Goal: Task Accomplishment & Management: Complete application form

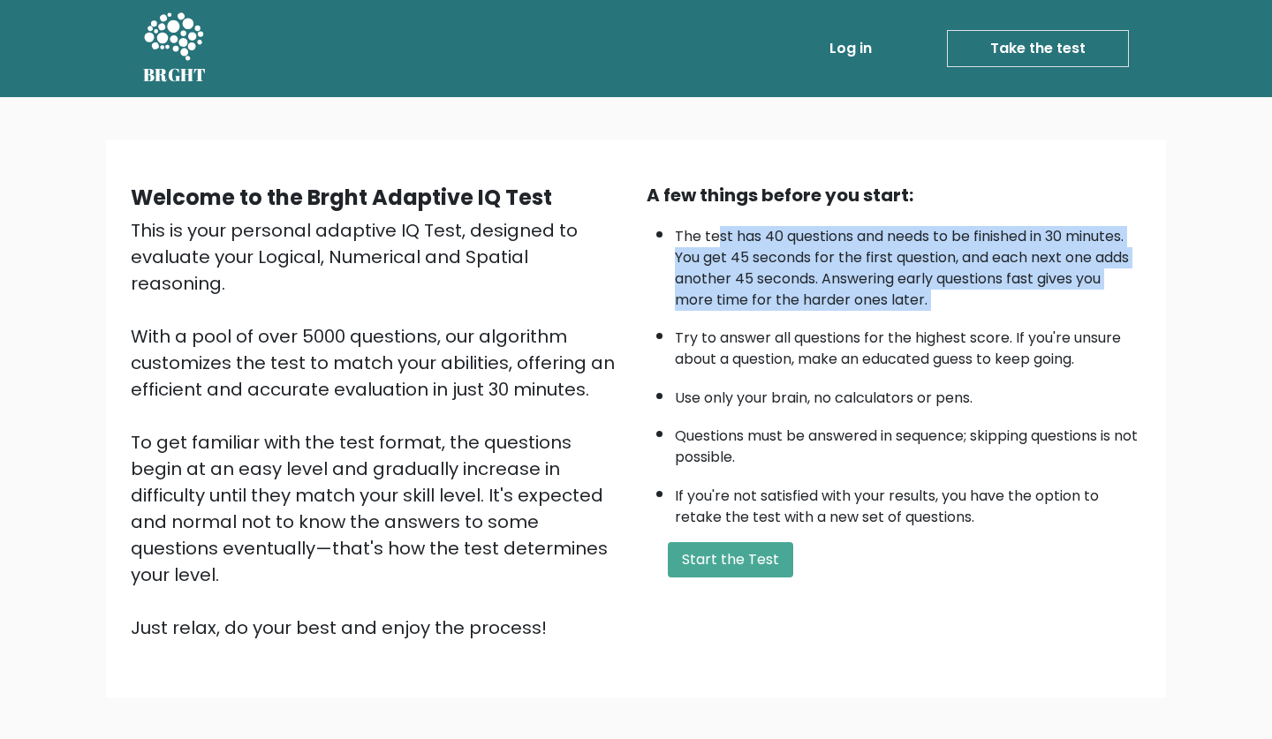
drag, startPoint x: 715, startPoint y: 218, endPoint x: 778, endPoint y: 306, distance: 108.1
click at [778, 306] on ul "The test has 40 questions and needs to be finished in 30 minutes. You get 45 se…" at bounding box center [894, 372] width 495 height 311
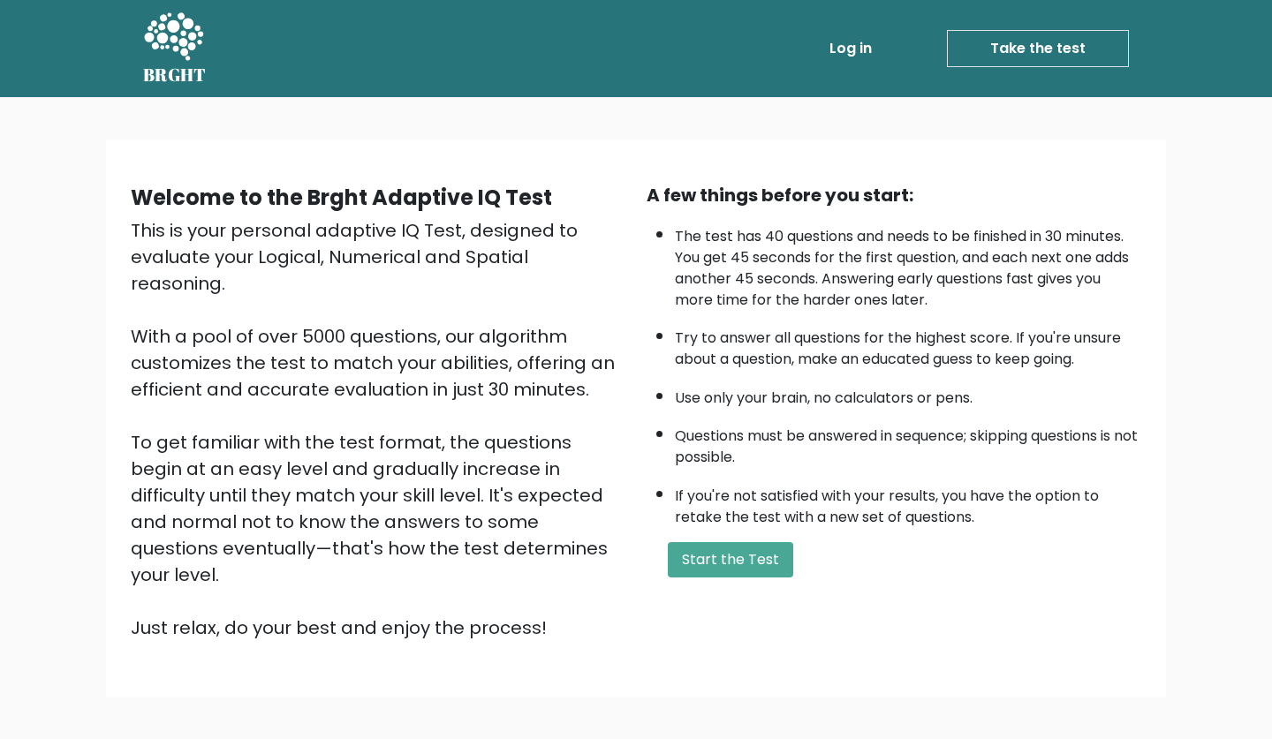
click at [778, 306] on ul "The test has 40 questions and needs to be finished in 30 minutes. You get 45 se…" at bounding box center [894, 372] width 495 height 311
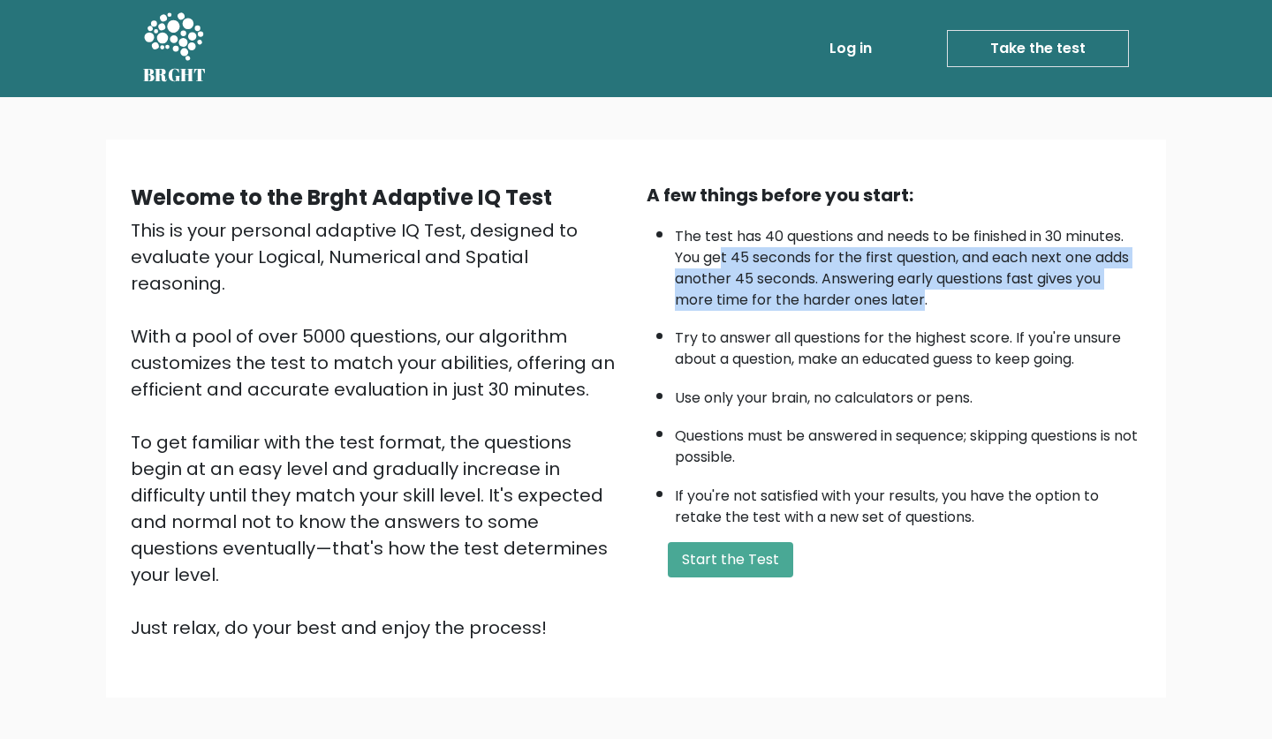
drag, startPoint x: 719, startPoint y: 239, endPoint x: 922, endPoint y: 292, distance: 209.8
click at [922, 292] on li "The test has 40 questions and needs to be finished in 30 minutes. You get 45 se…" at bounding box center [908, 264] width 466 height 94
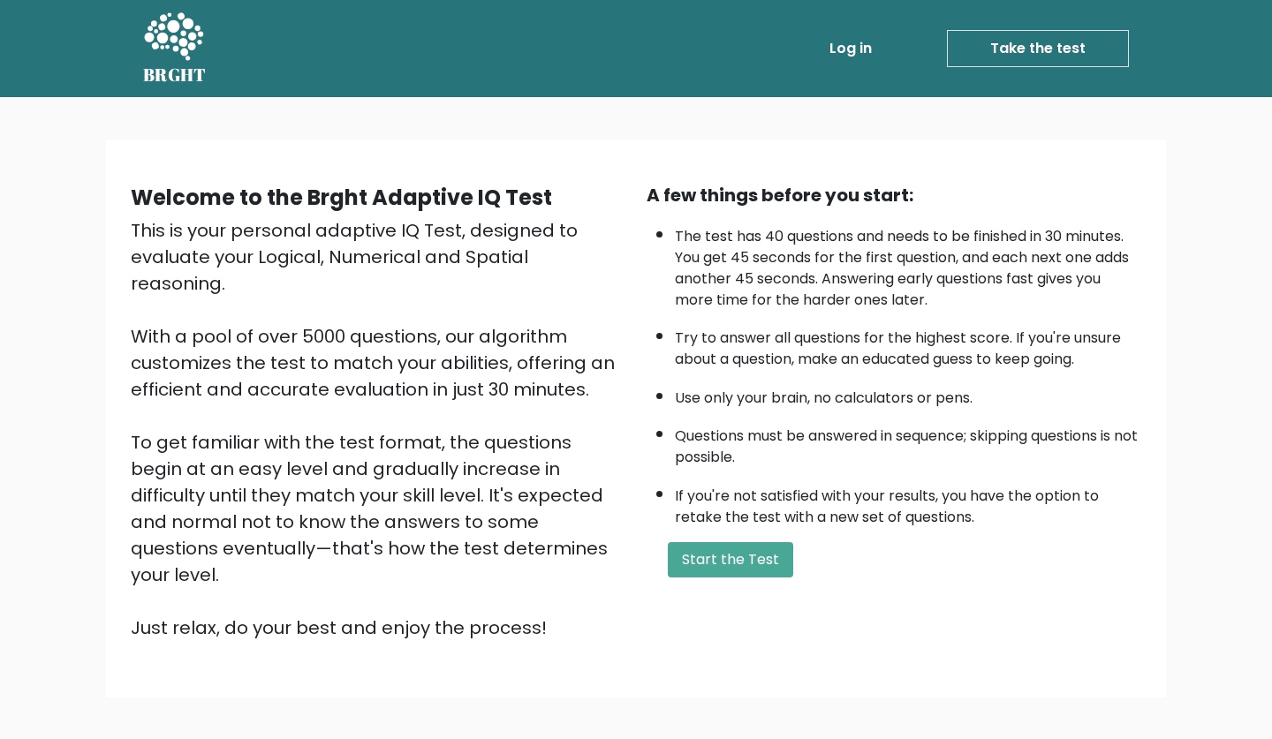
click at [753, 330] on li "Try to answer all questions for the highest score. If you're unsure about a que…" at bounding box center [908, 344] width 466 height 51
drag, startPoint x: 737, startPoint y: 320, endPoint x: 761, endPoint y: 321, distance: 23.9
click at [761, 321] on li "Try to answer all questions for the highest score. If you're unsure about a que…" at bounding box center [908, 344] width 466 height 51
drag, startPoint x: 739, startPoint y: 402, endPoint x: 766, endPoint y: 421, distance: 33.6
click at [766, 421] on li "Questions must be answered in sequence; skipping questions is not possible." at bounding box center [908, 442] width 466 height 51
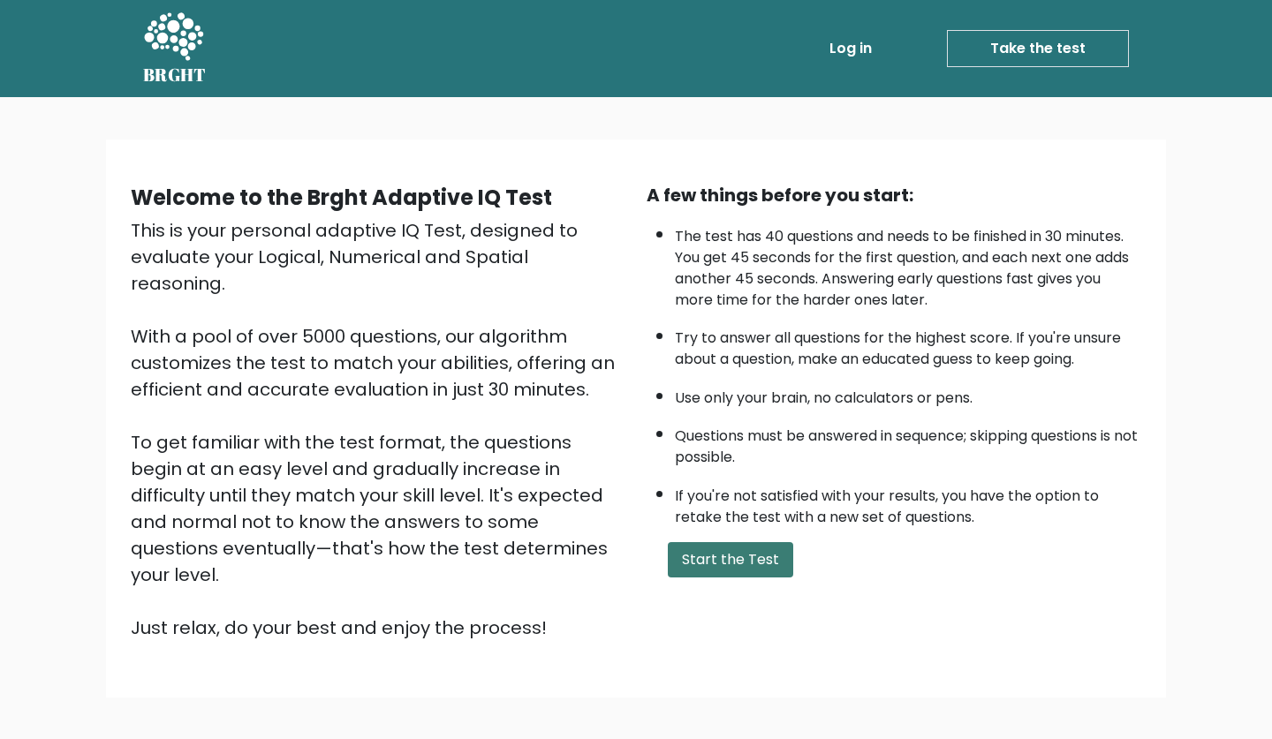
click at [732, 542] on button "Start the Test" at bounding box center [730, 559] width 125 height 35
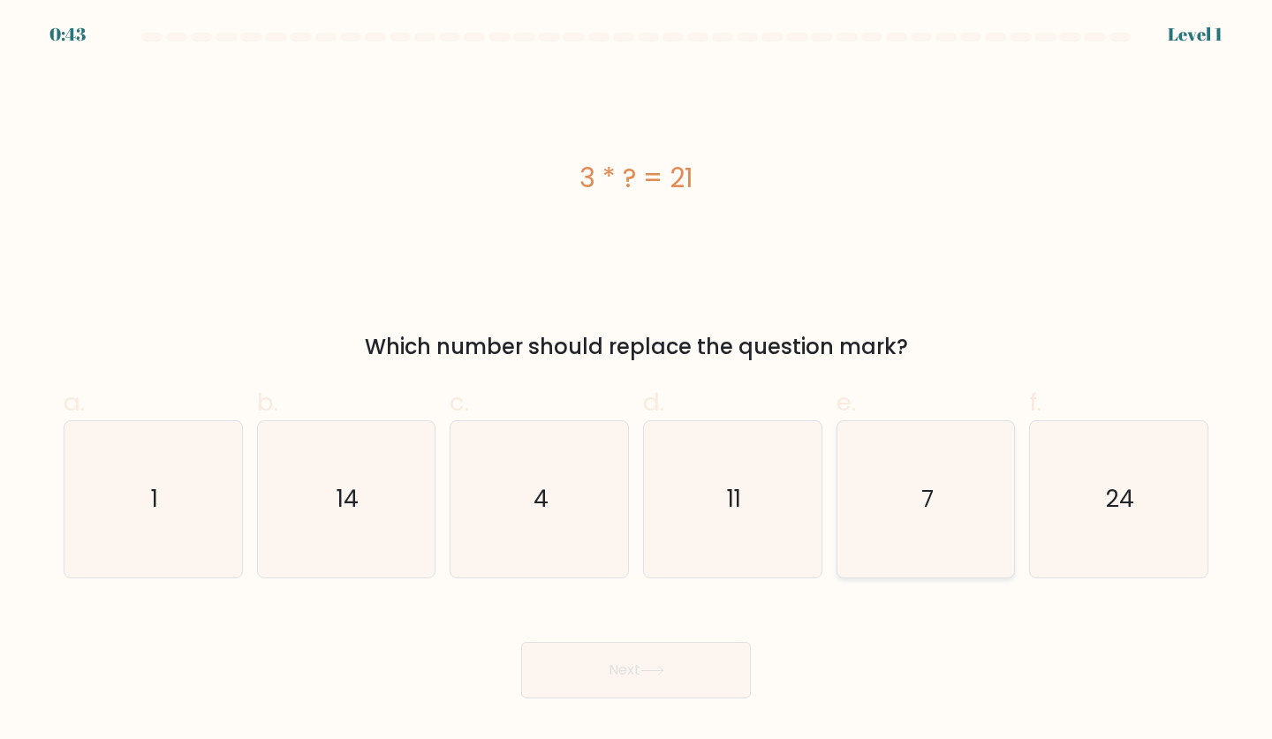
click at [848, 523] on icon "7" at bounding box center [926, 499] width 156 height 156
click at [637, 382] on input "e. 7" at bounding box center [636, 375] width 1 height 11
radio input "true"
click at [705, 682] on button "Next" at bounding box center [636, 670] width 230 height 57
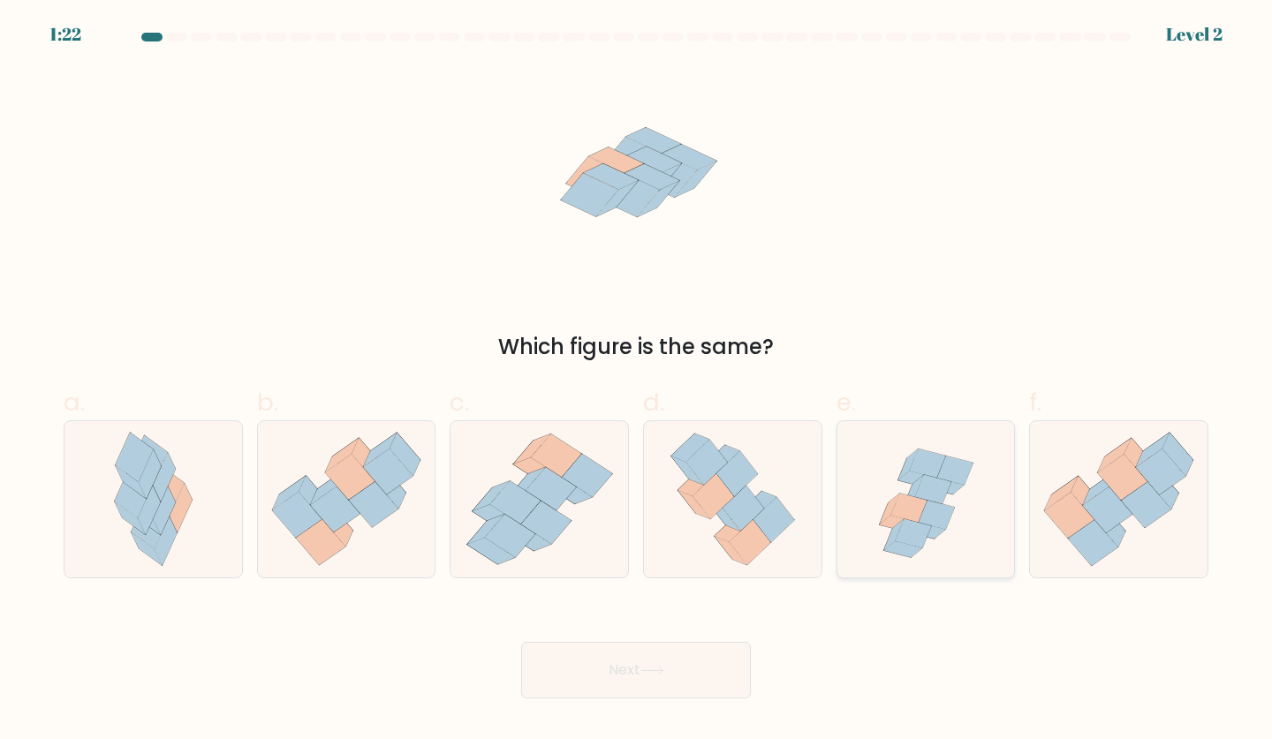
click at [911, 516] on icon at bounding box center [909, 508] width 36 height 29
click at [637, 382] on input "e." at bounding box center [636, 375] width 1 height 11
radio input "true"
click at [678, 666] on button "Next" at bounding box center [636, 670] width 230 height 57
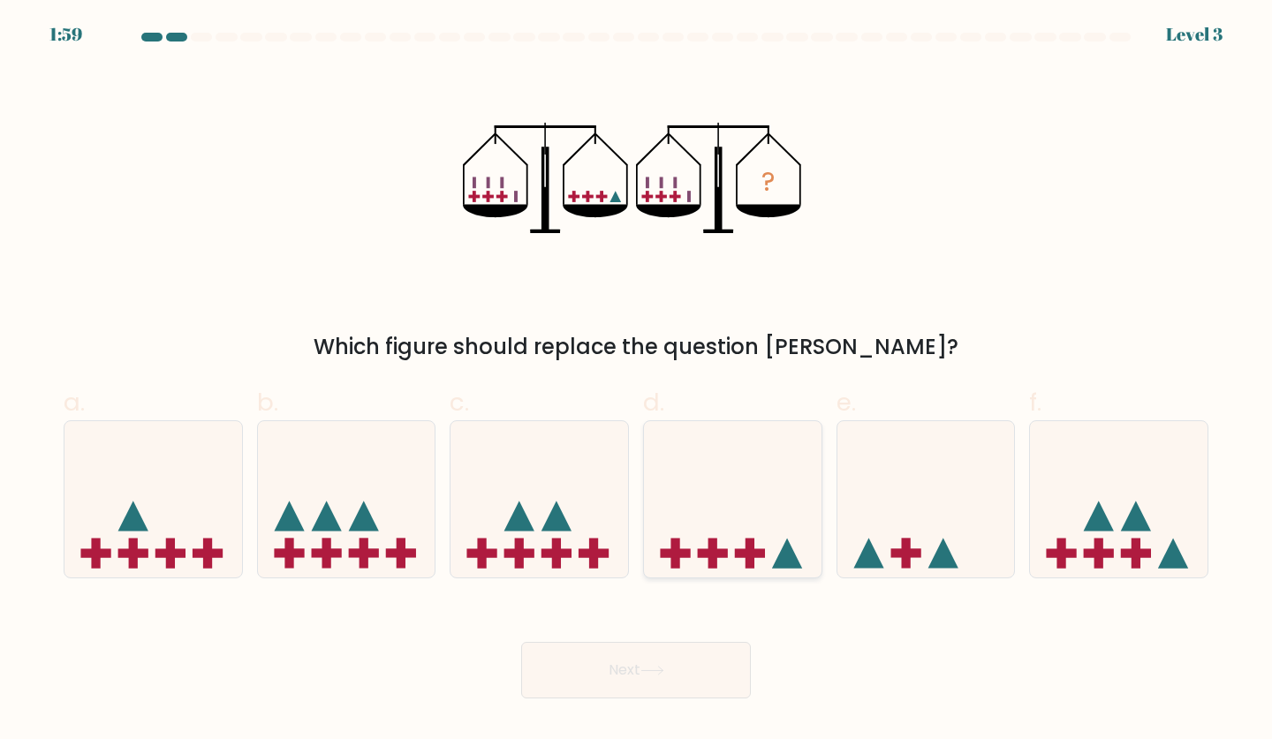
click at [739, 496] on icon at bounding box center [733, 500] width 178 height 147
click at [637, 382] on input "d." at bounding box center [636, 375] width 1 height 11
radio input "true"
click at [696, 685] on button "Next" at bounding box center [636, 670] width 230 height 57
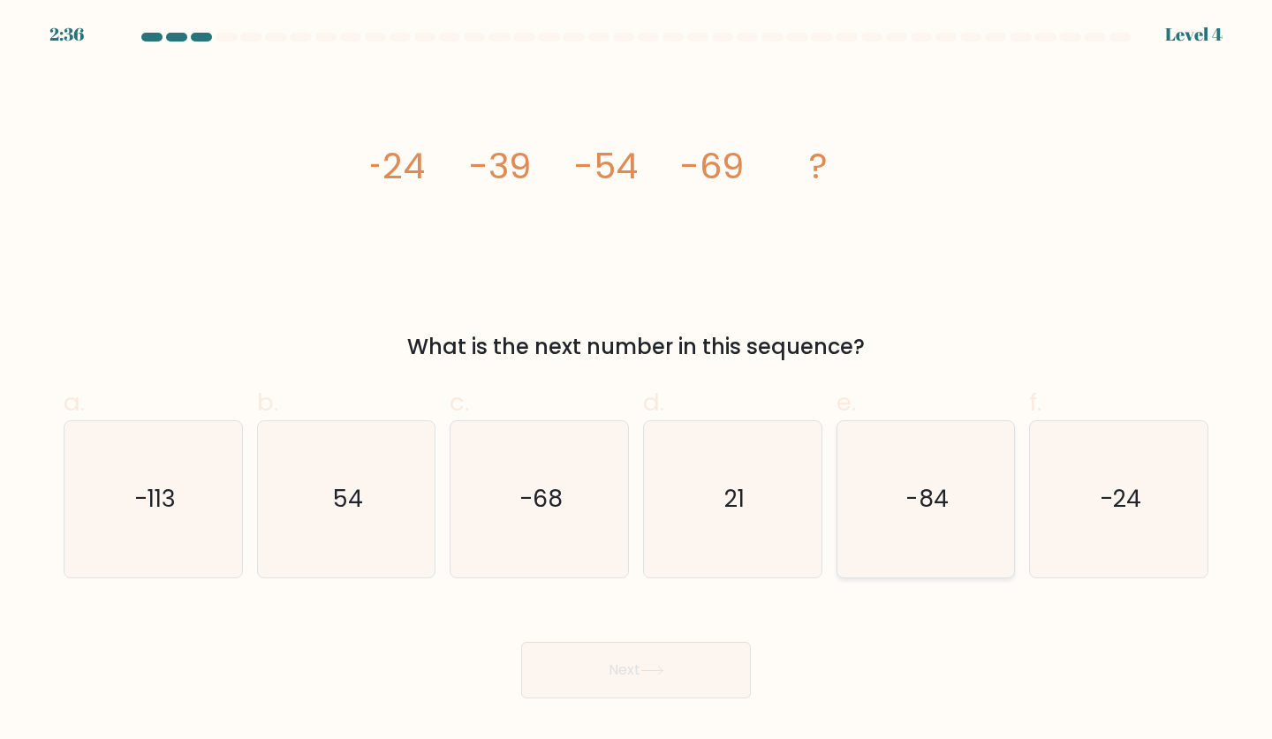
click at [914, 523] on icon "-84" at bounding box center [926, 499] width 156 height 156
click at [637, 382] on input "e. -84" at bounding box center [636, 375] width 1 height 11
radio input "true"
click at [664, 680] on button "Next" at bounding box center [636, 670] width 230 height 57
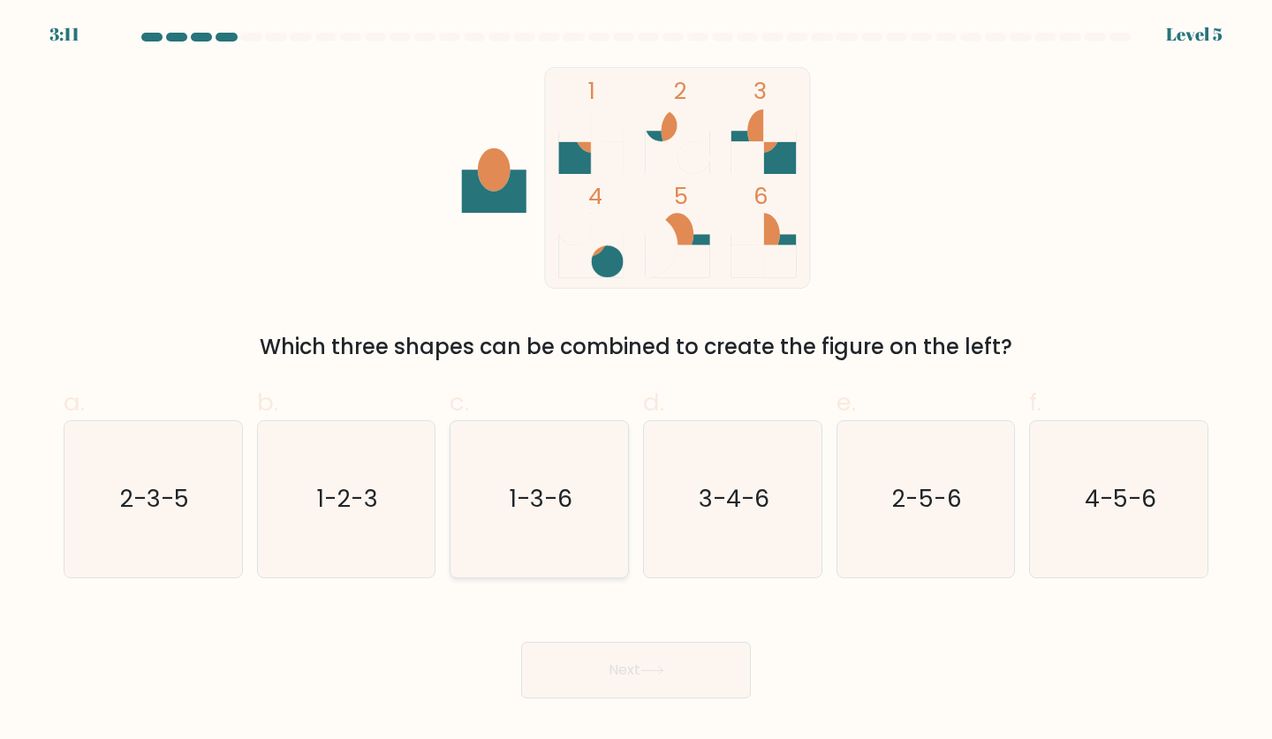
click at [512, 527] on icon "1-3-6" at bounding box center [539, 499] width 156 height 156
click at [636, 382] on input "c. 1-3-6" at bounding box center [636, 375] width 1 height 11
radio input "true"
click at [594, 687] on button "Next" at bounding box center [636, 670] width 230 height 57
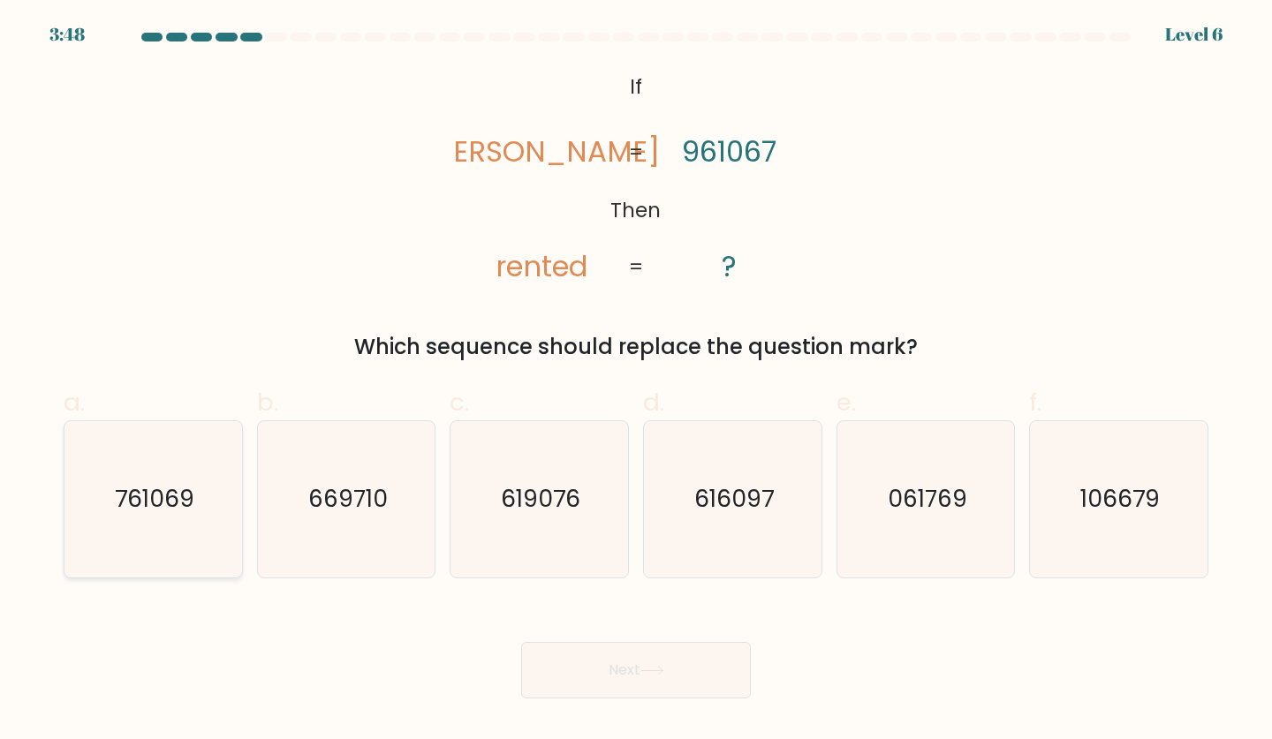
click at [140, 513] on text "761069" at bounding box center [155, 499] width 80 height 33
click at [636, 382] on input "a. 761069" at bounding box center [636, 375] width 1 height 11
radio input "true"
click at [596, 648] on button "Next" at bounding box center [636, 670] width 230 height 57
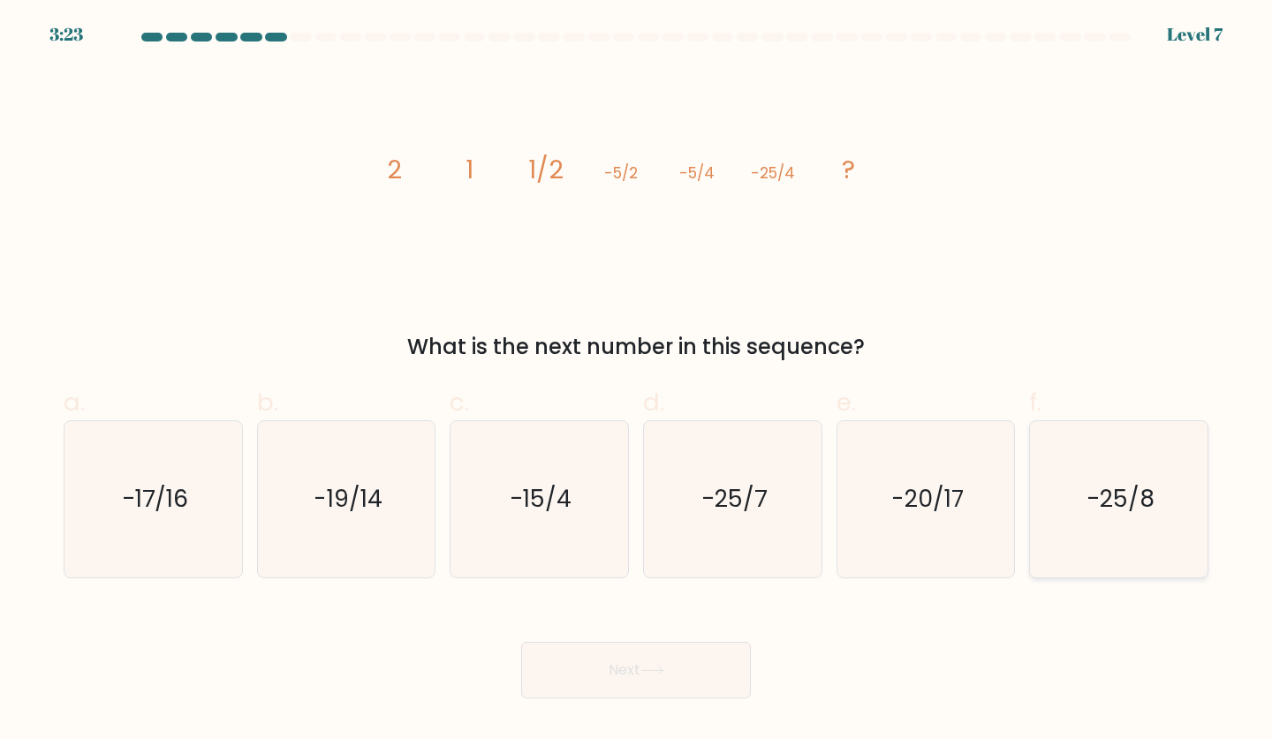
click at [1090, 513] on text "-25/8" at bounding box center [1121, 499] width 68 height 33
click at [637, 382] on input "f. -25/8" at bounding box center [636, 375] width 1 height 11
radio input "true"
click at [657, 668] on icon at bounding box center [653, 671] width 24 height 10
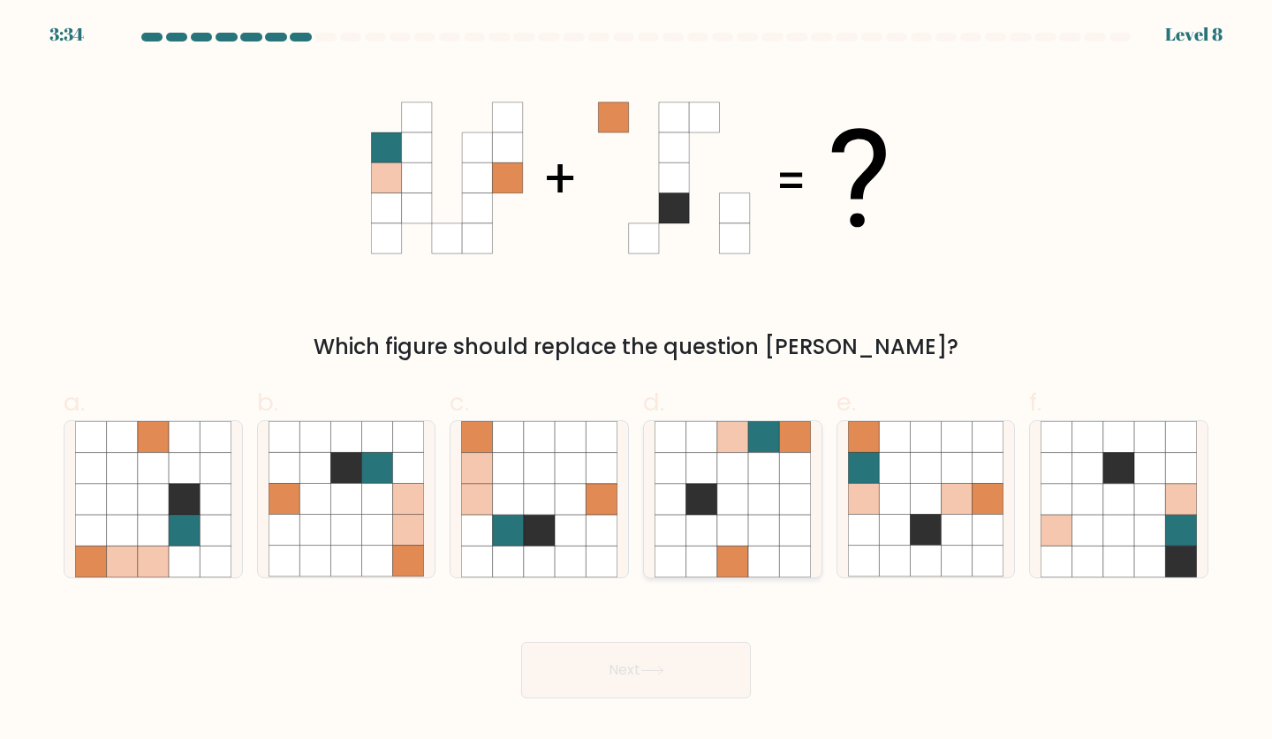
click at [745, 511] on icon at bounding box center [732, 499] width 31 height 31
click at [637, 382] on input "d." at bounding box center [636, 375] width 1 height 11
radio input "true"
click at [680, 665] on button "Next" at bounding box center [636, 670] width 230 height 57
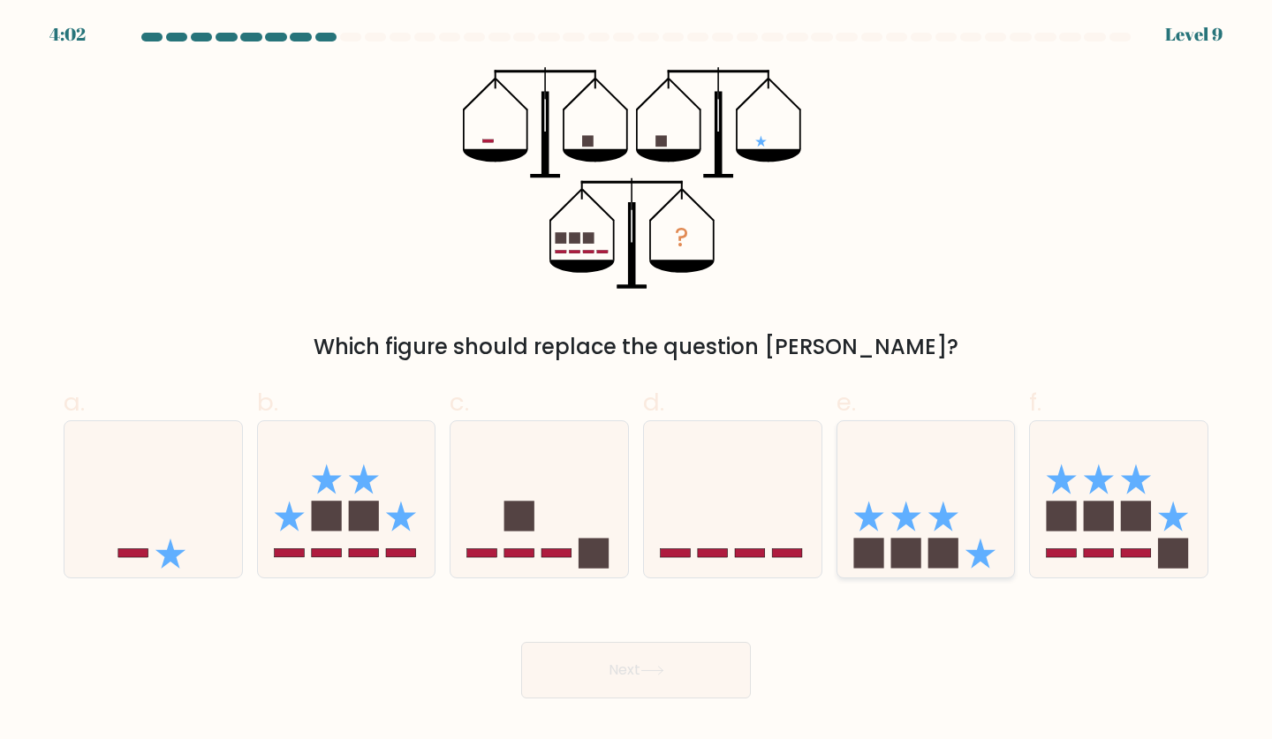
click at [959, 542] on icon at bounding box center [927, 500] width 178 height 147
click at [637, 382] on input "e." at bounding box center [636, 375] width 1 height 11
radio input "true"
click at [624, 670] on button "Next" at bounding box center [636, 670] width 230 height 57
